Goal: Transaction & Acquisition: Purchase product/service

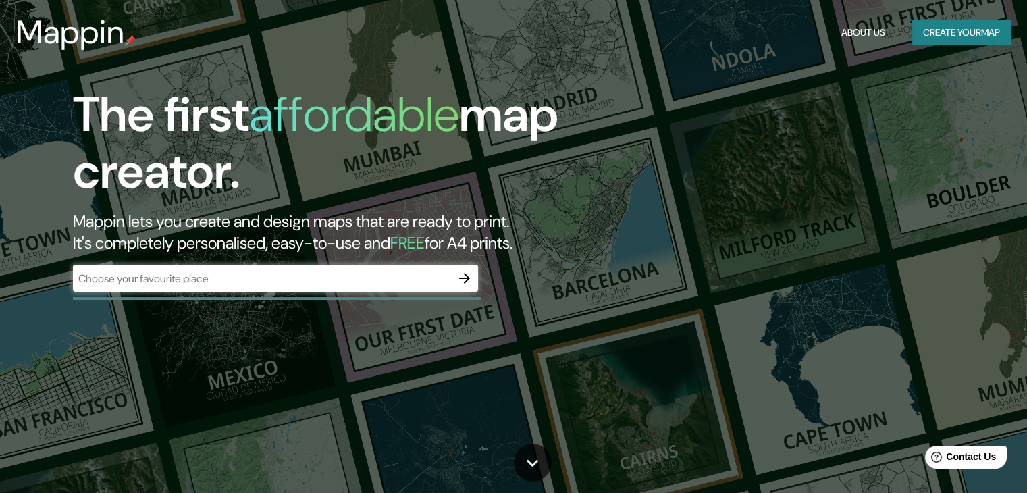
click at [319, 282] on input "text" at bounding box center [262, 279] width 378 height 16
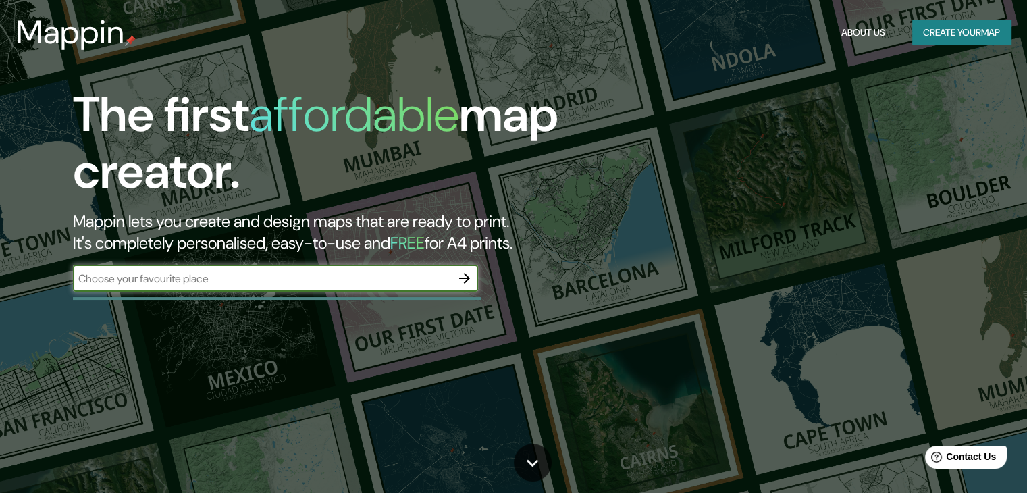
paste input "CIRCULACIONES ACCESO PARQUEADEROS TIPOLOGIA CONSTRUVTIVA"
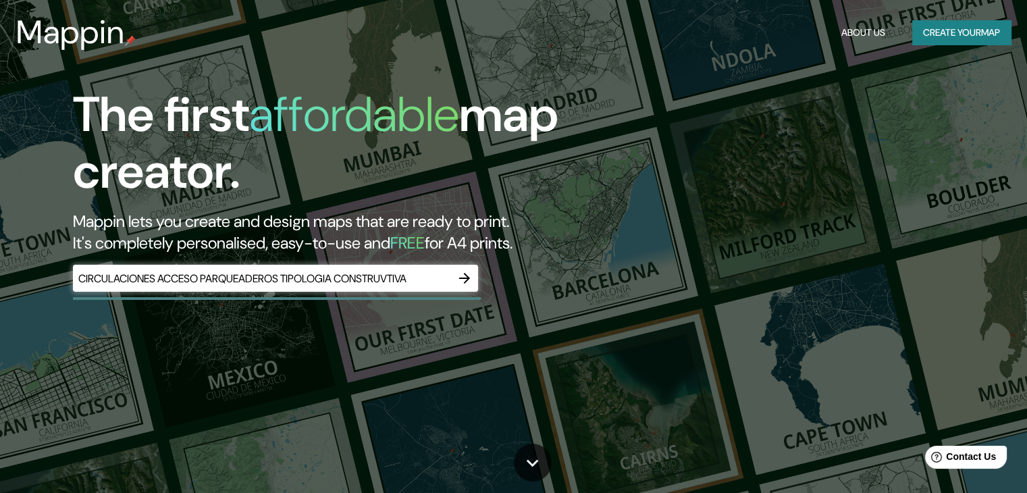
click at [349, 269] on div "CIRCULACIONES ACCESO PARQUEADEROS TIPOLOGIA CONSTRUVTIVA ​" at bounding box center [275, 278] width 405 height 27
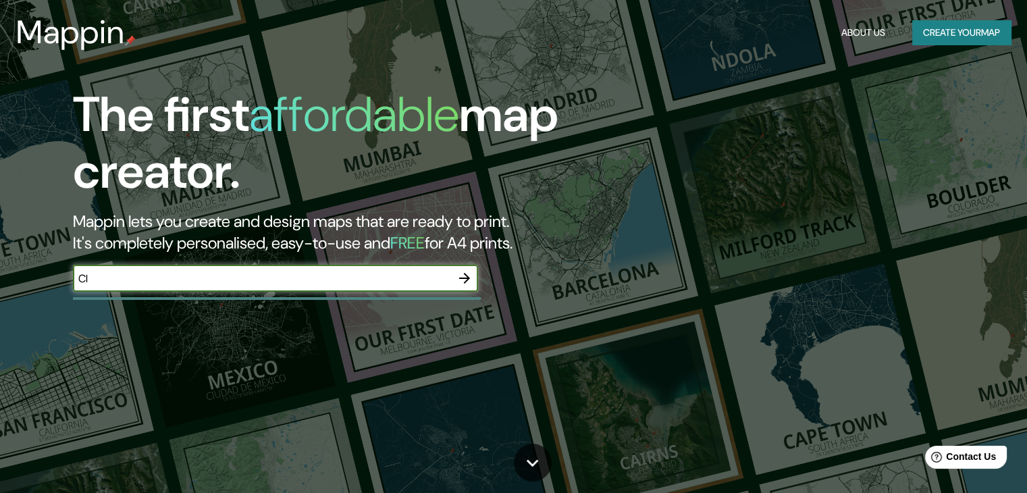
type input "C"
type input "[PERSON_NAME]"
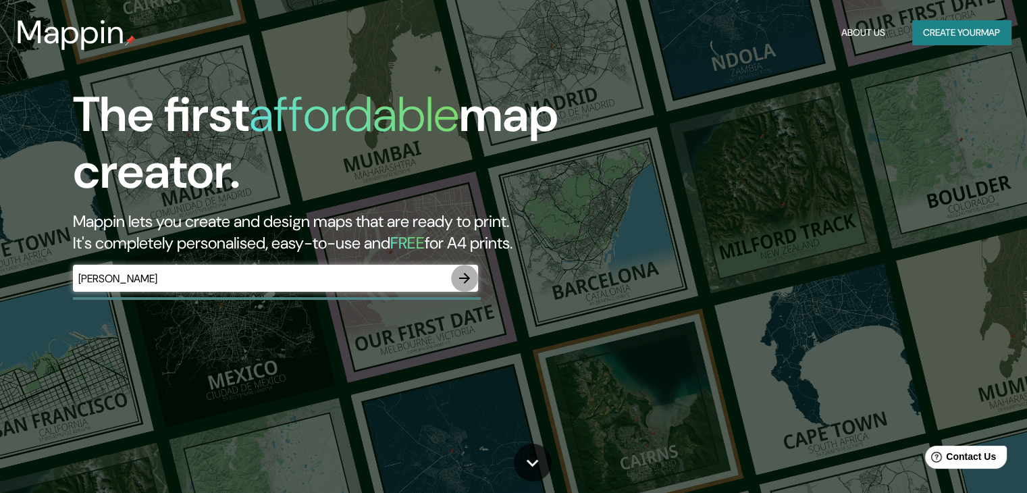
click at [469, 271] on icon "button" at bounding box center [464, 278] width 16 height 16
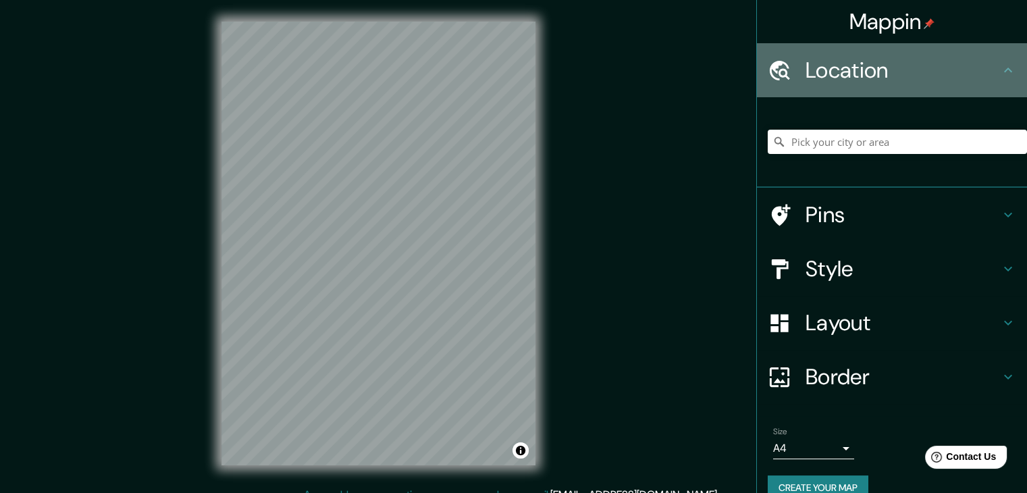
click at [988, 76] on h4 "Location" at bounding box center [903, 70] width 194 height 27
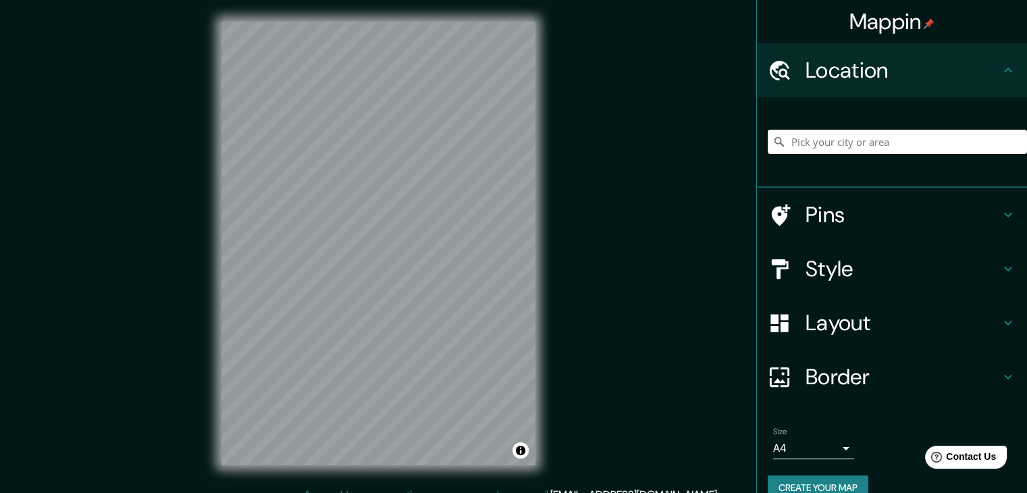
click at [917, 149] on input "Pick your city or area" at bounding box center [897, 142] width 259 height 24
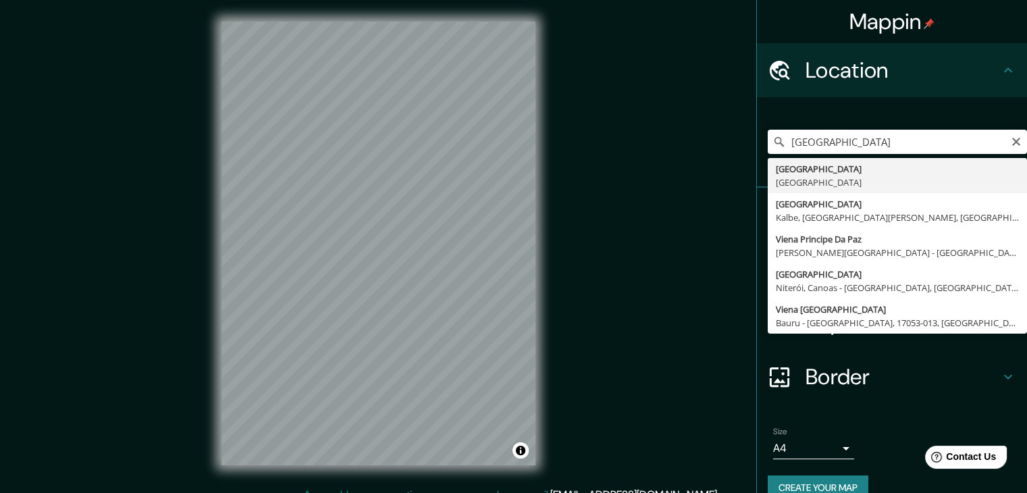
type input "[GEOGRAPHIC_DATA], [GEOGRAPHIC_DATA]"
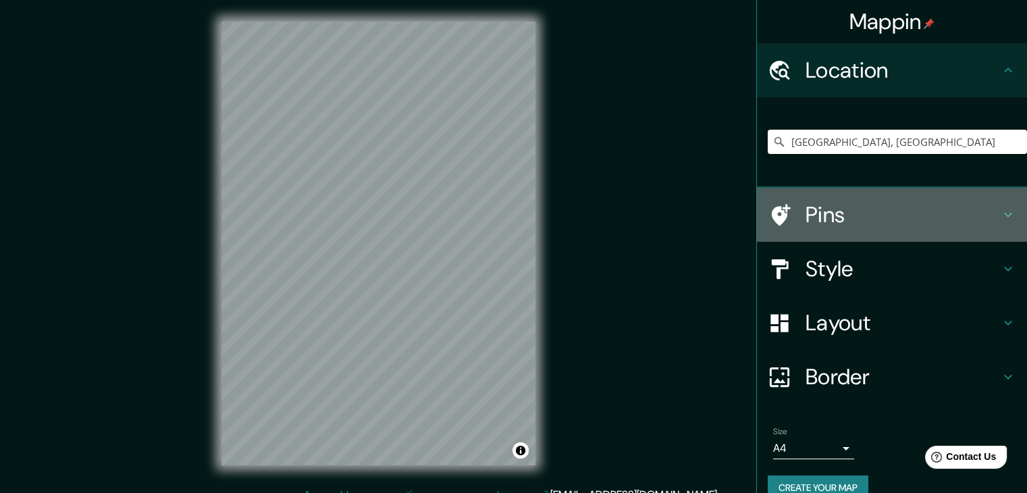
click at [895, 224] on h4 "Pins" at bounding box center [903, 214] width 194 height 27
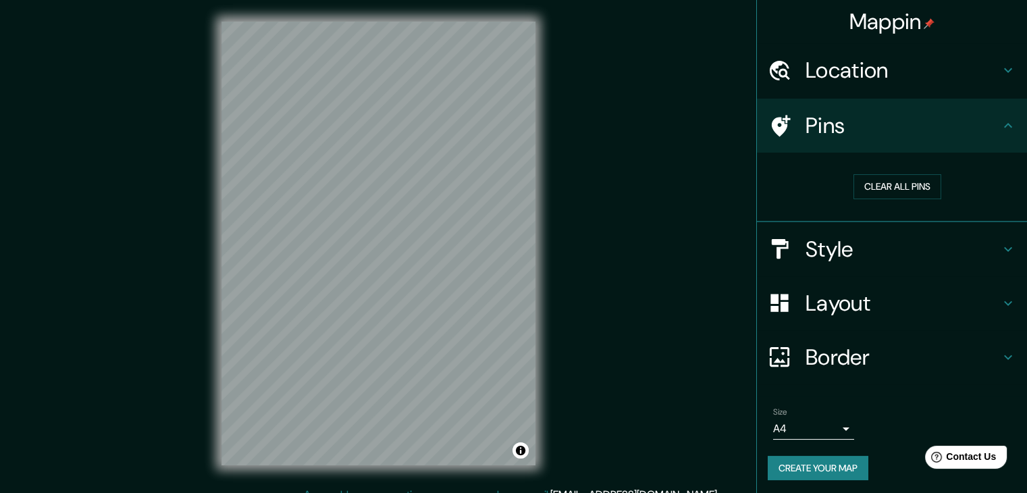
click at [862, 242] on h4 "Style" at bounding box center [903, 249] width 194 height 27
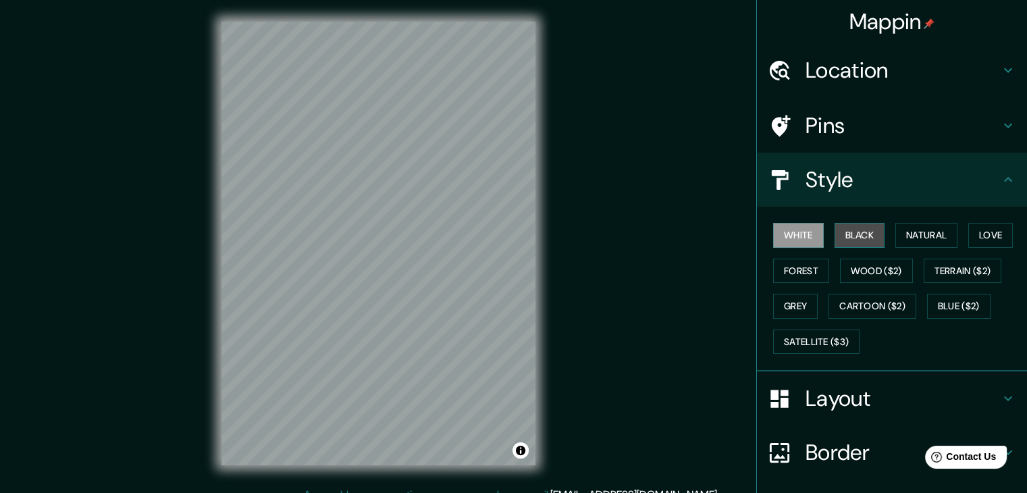
click at [856, 229] on button "Black" at bounding box center [860, 235] width 51 height 25
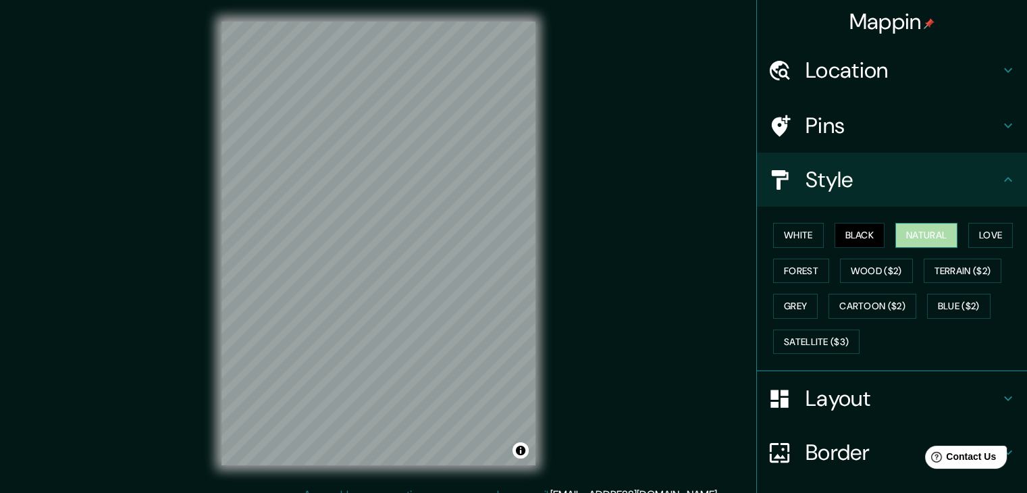
click at [948, 238] on button "Natural" at bounding box center [926, 235] width 62 height 25
click at [999, 234] on button "Love" at bounding box center [990, 235] width 45 height 25
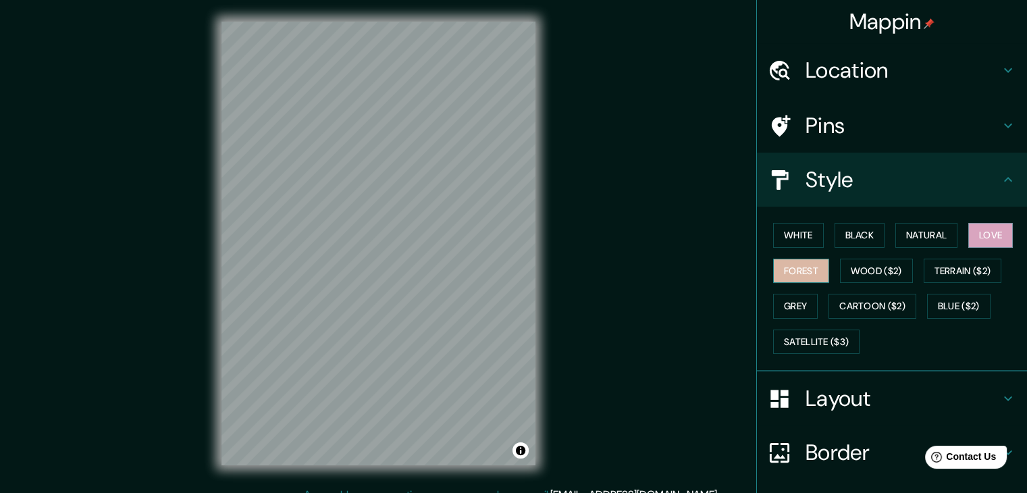
click at [801, 273] on button "Forest" at bounding box center [801, 271] width 56 height 25
click at [879, 269] on button "Wood ($2)" at bounding box center [876, 271] width 73 height 25
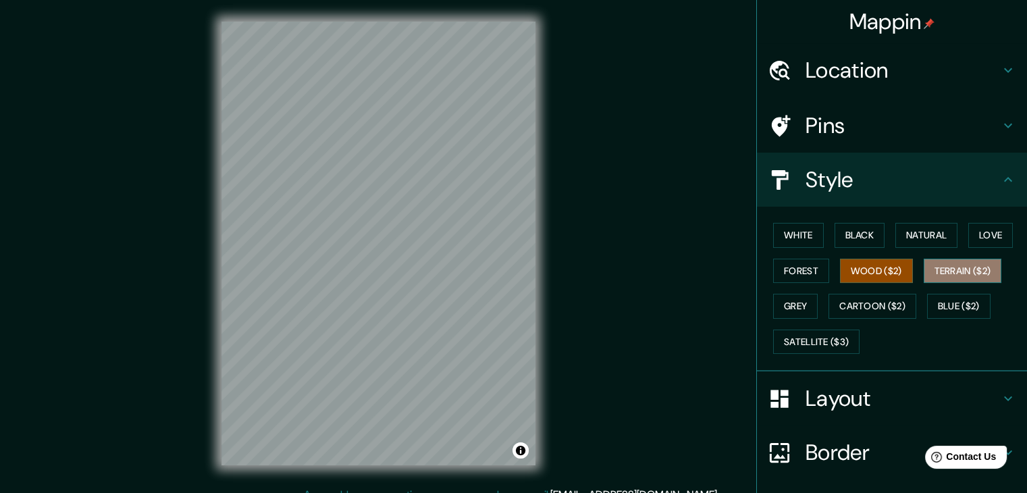
click at [946, 269] on button "Terrain ($2)" at bounding box center [963, 271] width 78 height 25
click at [802, 309] on button "Grey" at bounding box center [795, 306] width 45 height 25
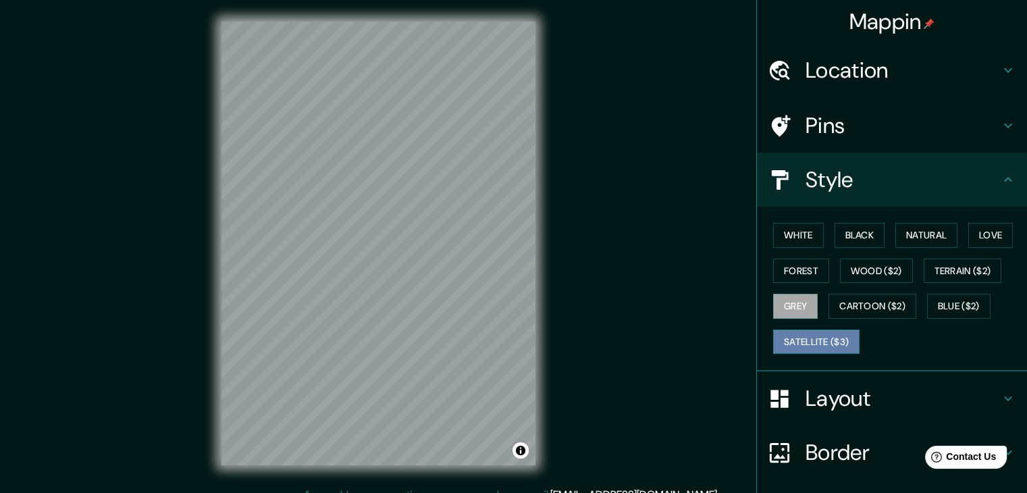
click at [826, 334] on button "Satellite ($3)" at bounding box center [816, 342] width 86 height 25
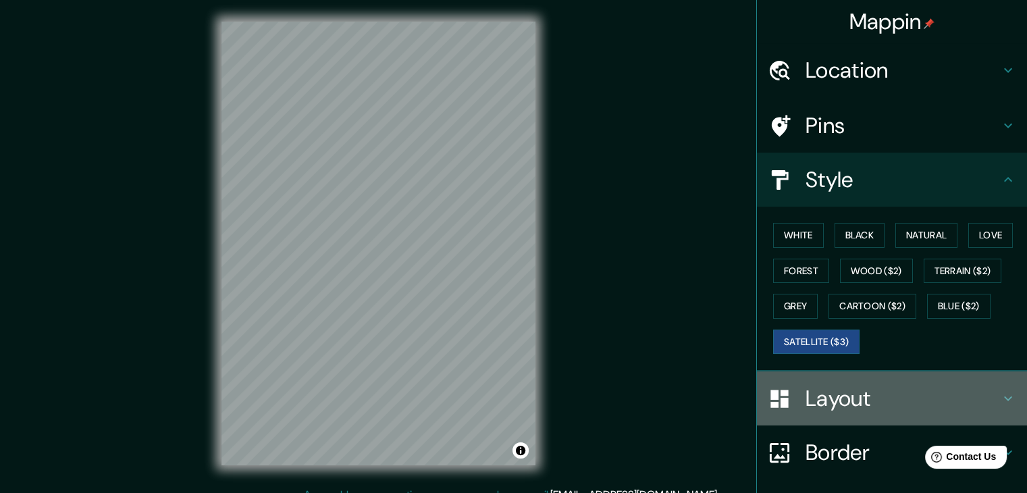
click at [824, 394] on h4 "Layout" at bounding box center [903, 398] width 194 height 27
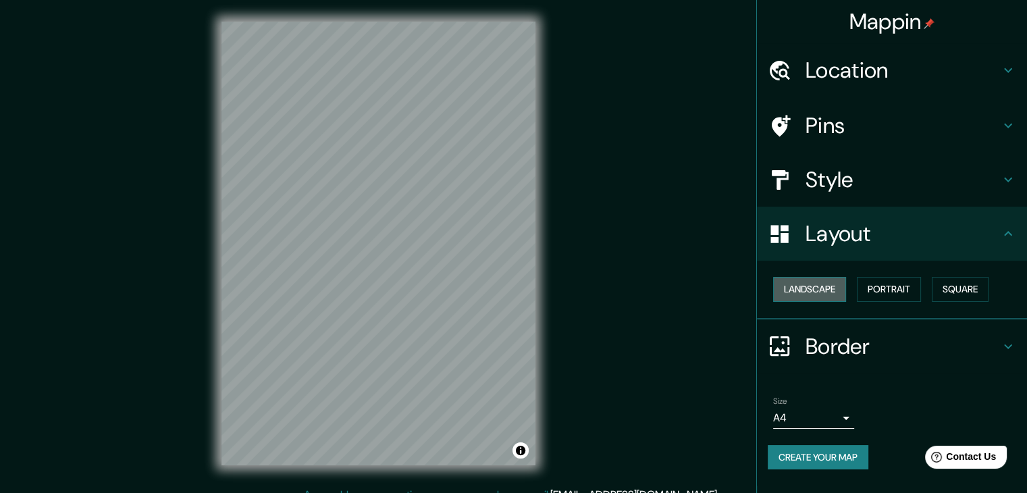
click at [824, 284] on button "Landscape" at bounding box center [809, 289] width 73 height 25
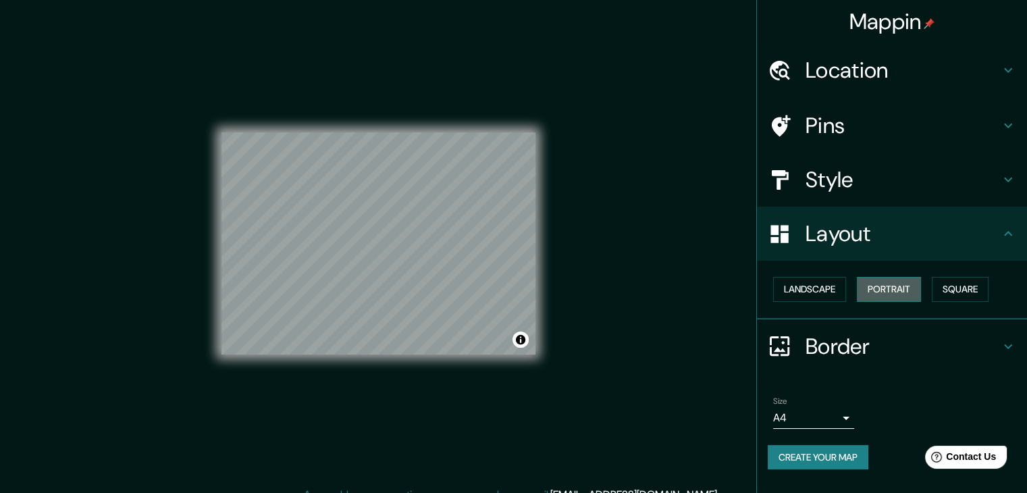
click at [899, 280] on button "Portrait" at bounding box center [889, 289] width 64 height 25
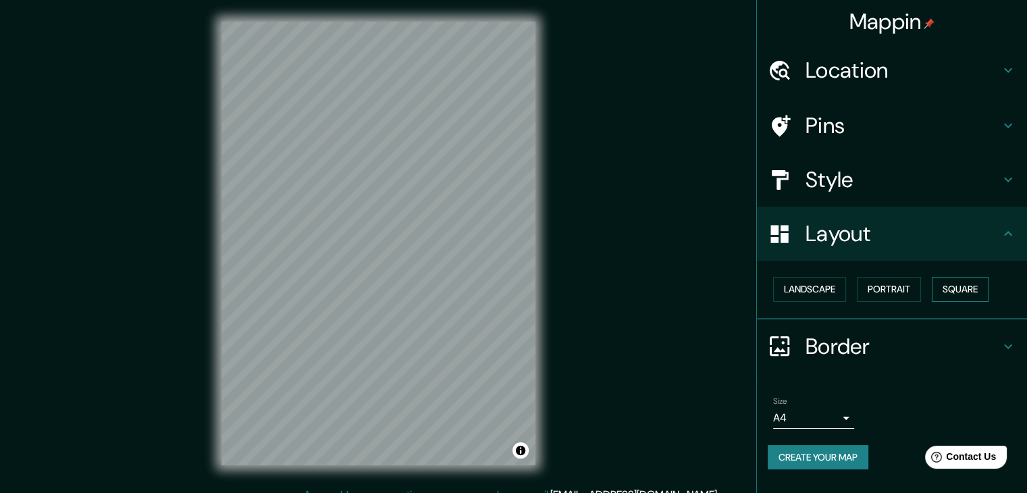
click at [969, 286] on button "Square" at bounding box center [960, 289] width 57 height 25
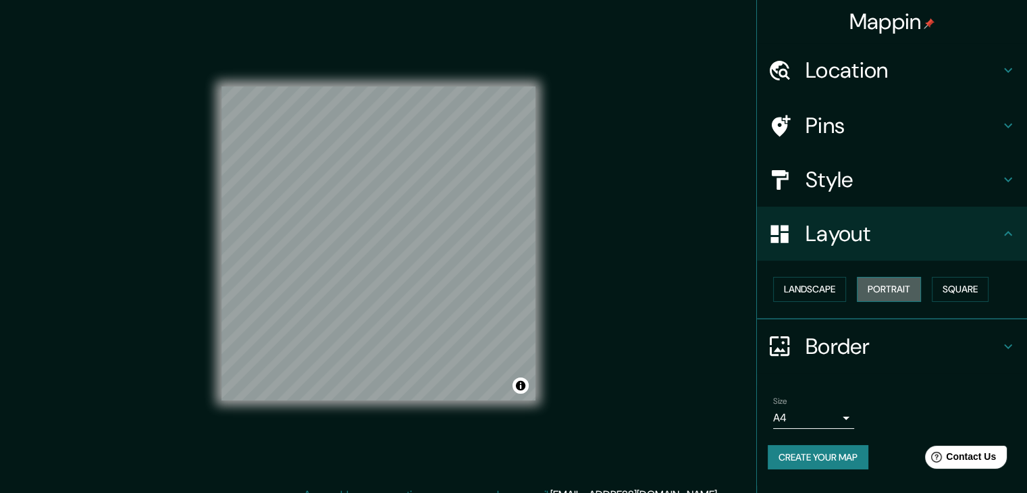
click at [905, 290] on button "Portrait" at bounding box center [889, 289] width 64 height 25
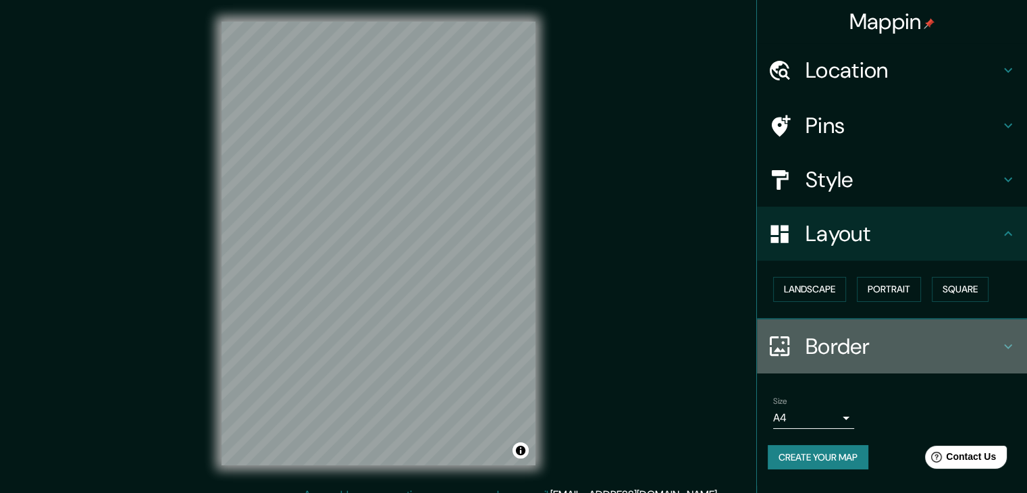
click at [787, 345] on icon at bounding box center [780, 346] width 24 height 24
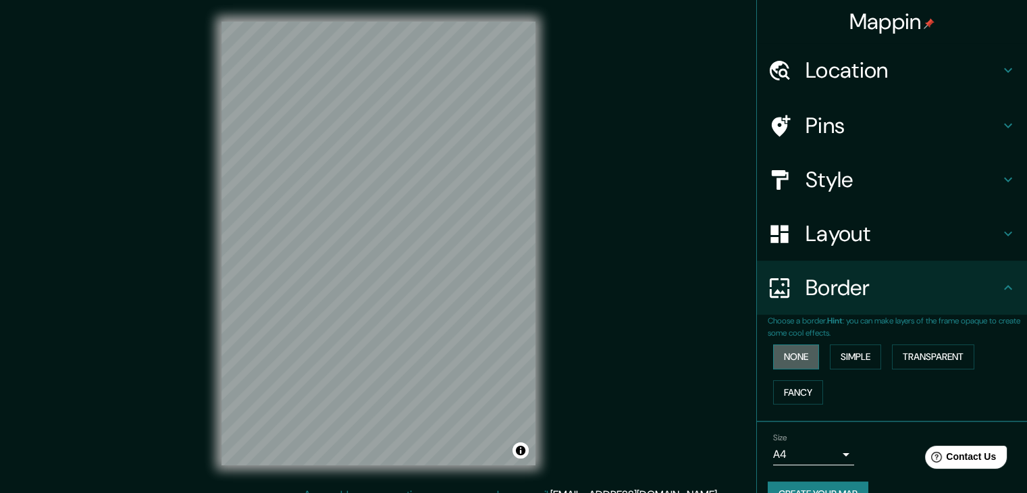
click at [796, 354] on button "None" at bounding box center [796, 356] width 46 height 25
click at [865, 352] on button "Simple" at bounding box center [855, 356] width 51 height 25
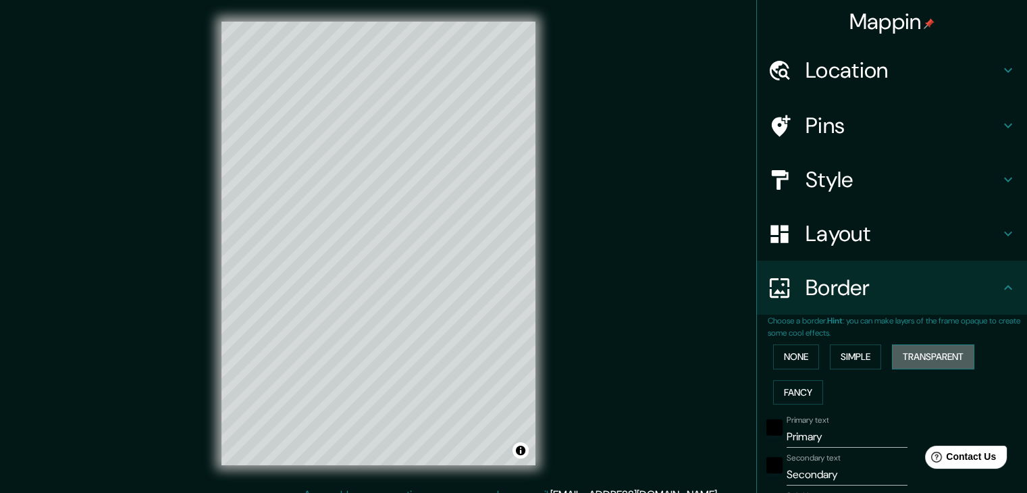
click at [912, 347] on button "Transparent" at bounding box center [933, 356] width 82 height 25
click at [785, 392] on button "Fancy" at bounding box center [798, 392] width 50 height 25
click at [804, 353] on button "None" at bounding box center [796, 356] width 46 height 25
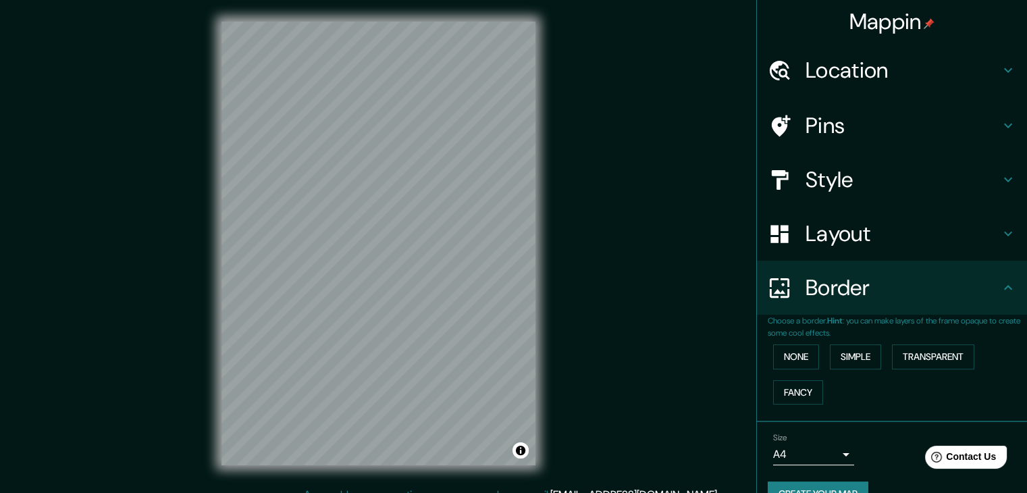
scroll to position [28, 0]
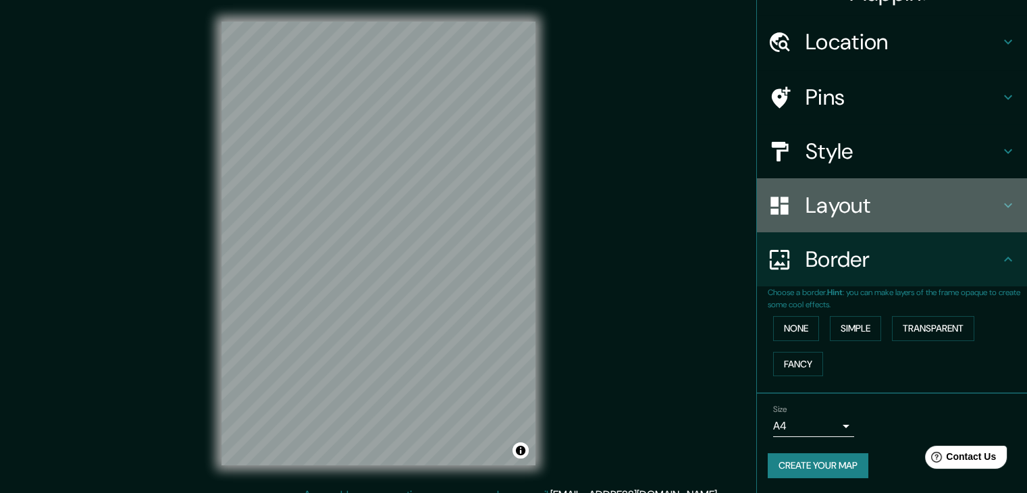
click at [873, 202] on h4 "Layout" at bounding box center [903, 205] width 194 height 27
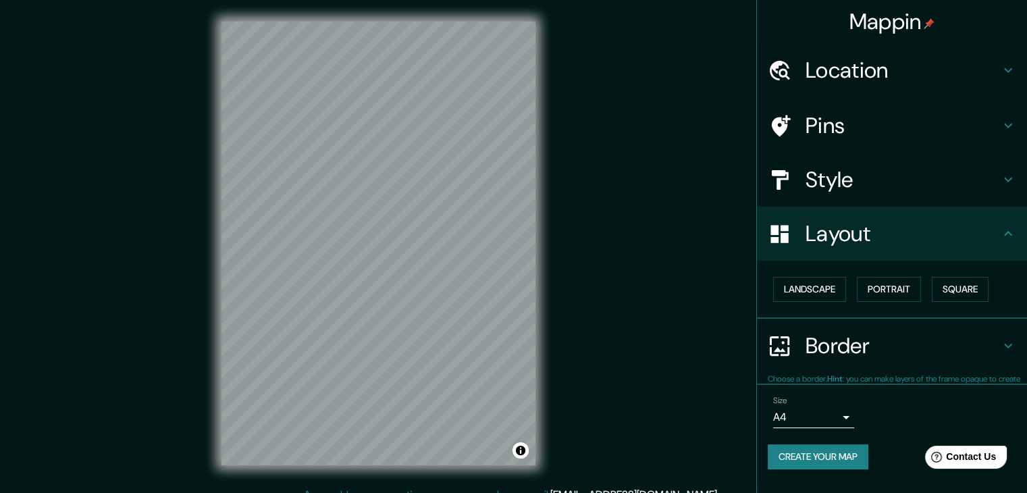
scroll to position [0, 0]
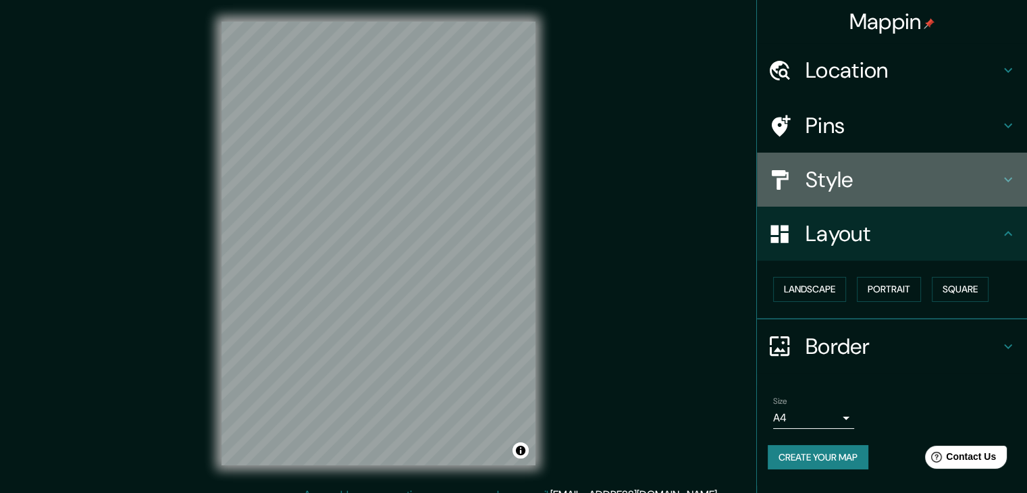
click at [857, 178] on h4 "Style" at bounding box center [903, 179] width 194 height 27
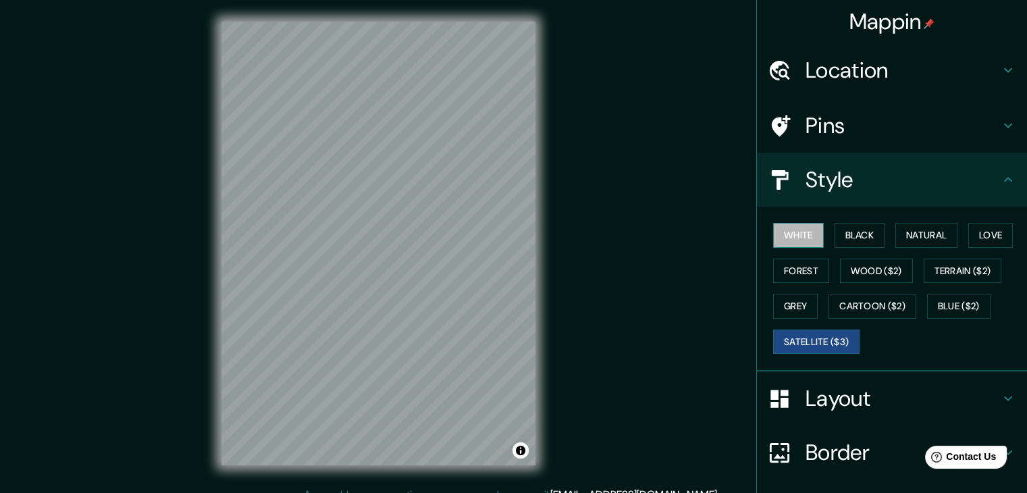
click at [793, 237] on button "White" at bounding box center [798, 235] width 51 height 25
click at [845, 230] on button "Black" at bounding box center [860, 235] width 51 height 25
